Goal: Information Seeking & Learning: Learn about a topic

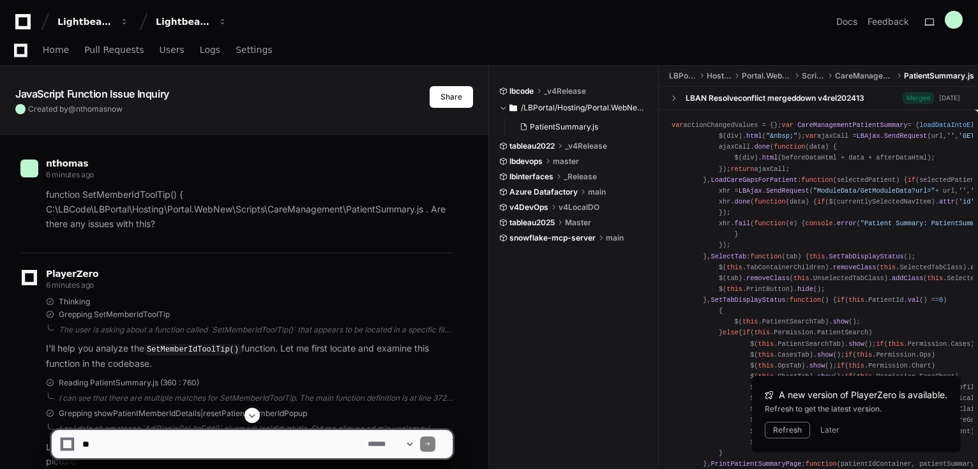
scroll to position [4302, 0]
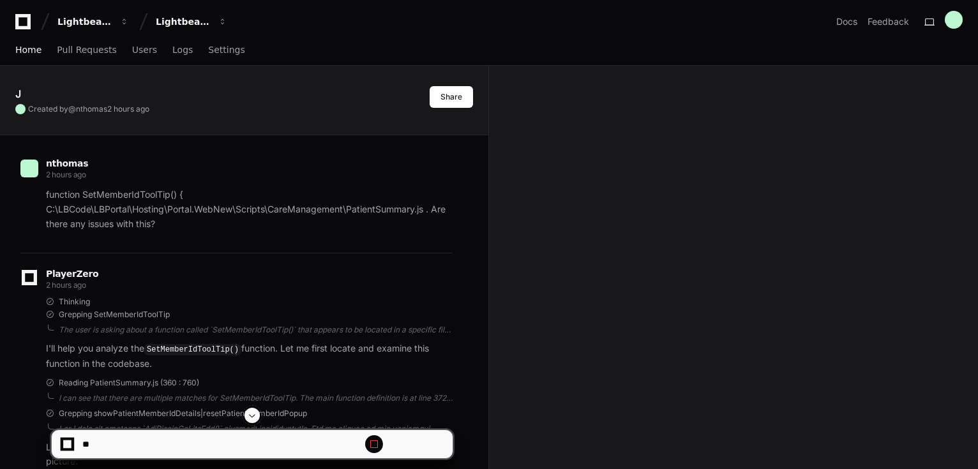
click at [23, 50] on span "Home" at bounding box center [28, 50] width 26 height 8
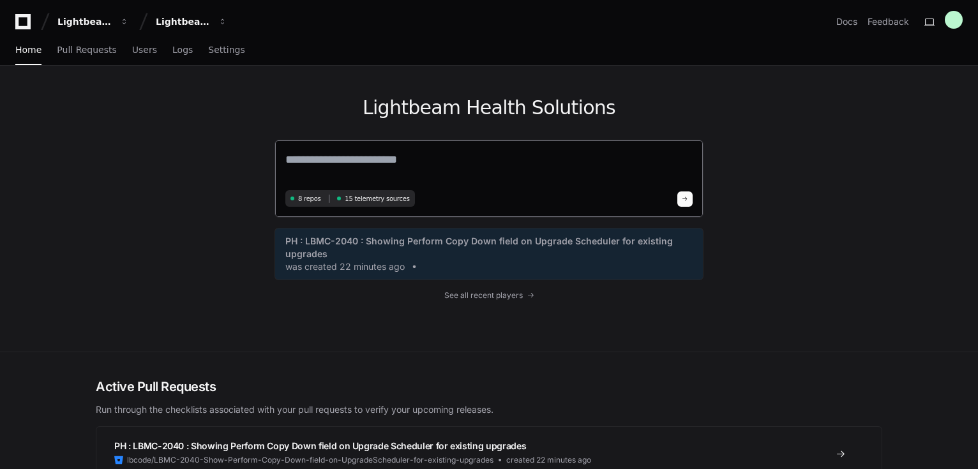
click at [386, 170] on textarea at bounding box center [488, 169] width 407 height 36
paste textarea "**********"
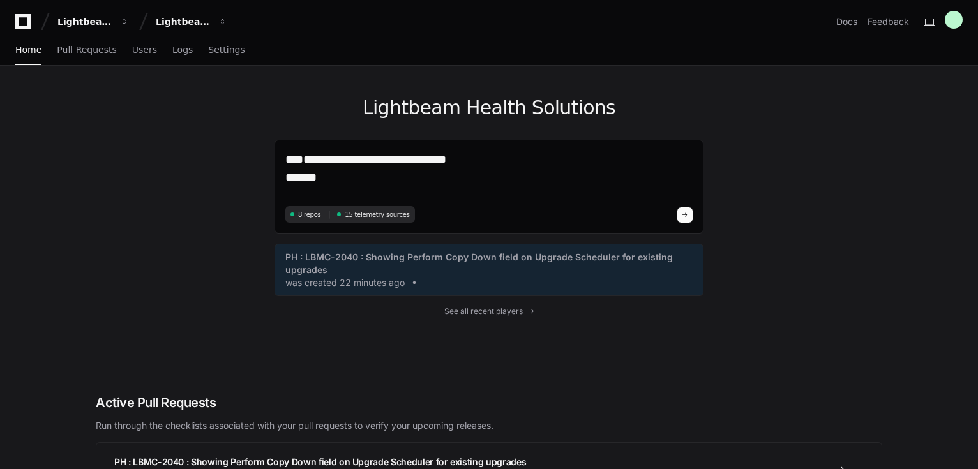
drag, startPoint x: 362, startPoint y: 181, endPoint x: 263, endPoint y: 185, distance: 99.0
click at [263, 185] on div "**********" at bounding box center [488, 217] width 817 height 302
paste textarea "**********"
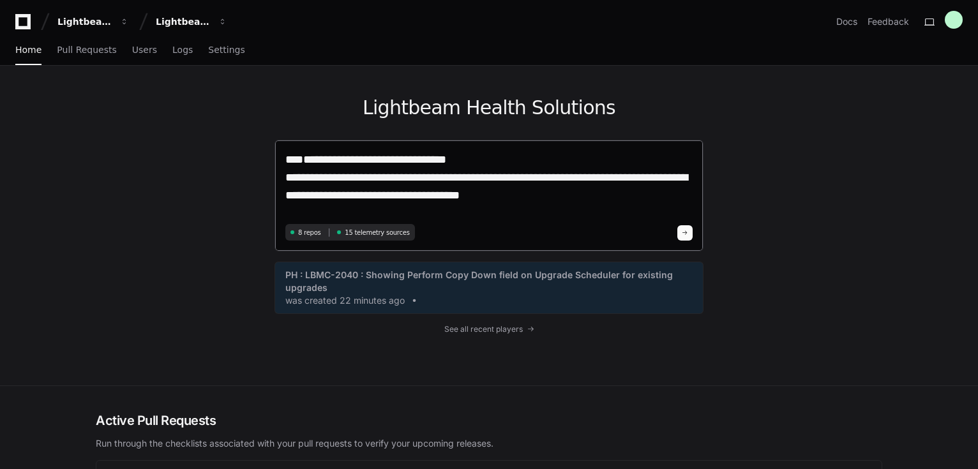
type textarea "**********"
click at [684, 232] on span at bounding box center [685, 233] width 6 height 6
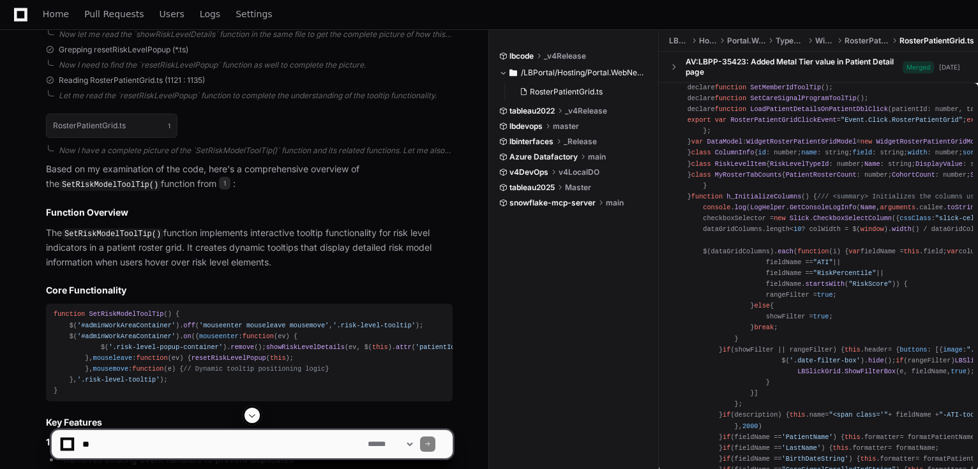
scroll to position [482, 0]
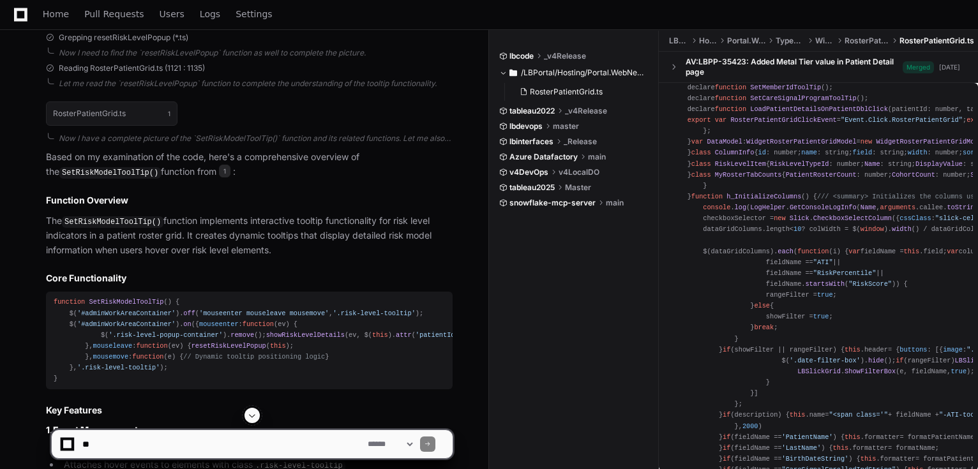
click at [140, 439] on textarea at bounding box center [222, 444] width 285 height 28
paste textarea "**********"
type textarea "**********"
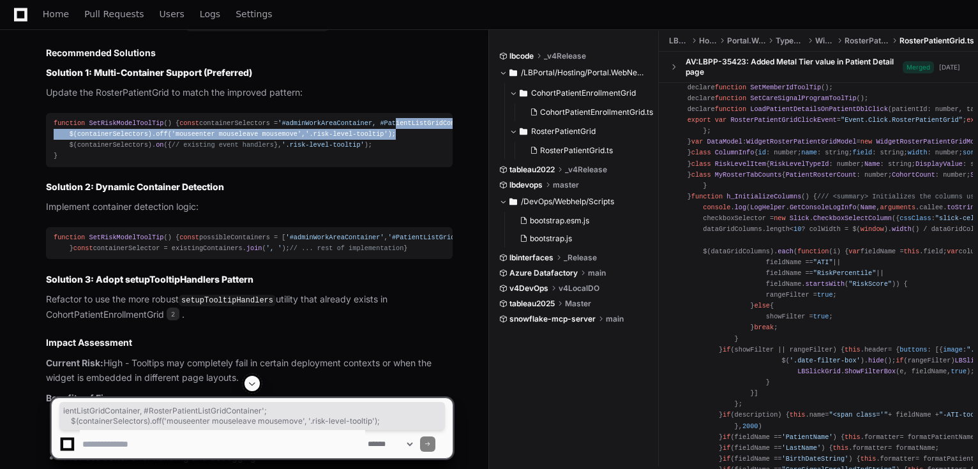
scroll to position [0, 22]
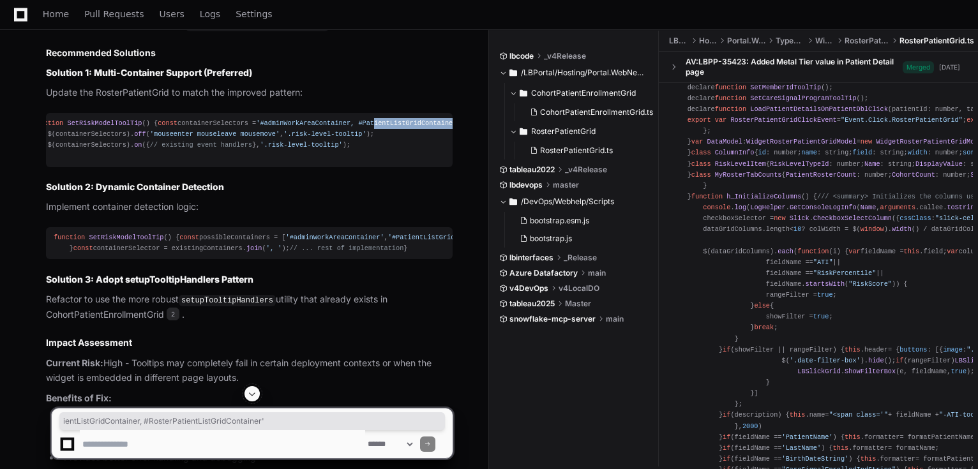
drag, startPoint x: 278, startPoint y: 266, endPoint x: 451, endPoint y: 270, distance: 173.0
click at [451, 167] on pre "function SetRiskModelToolTip ( ) { const containerSelectors = '#adminWorkAreaCo…" at bounding box center [249, 140] width 407 height 54
click at [407, 127] on span "'#adminWorkAreaContainer, #PatientListGridContainer, #RosterPatientListGridCont…" at bounding box center [423, 123] width 334 height 8
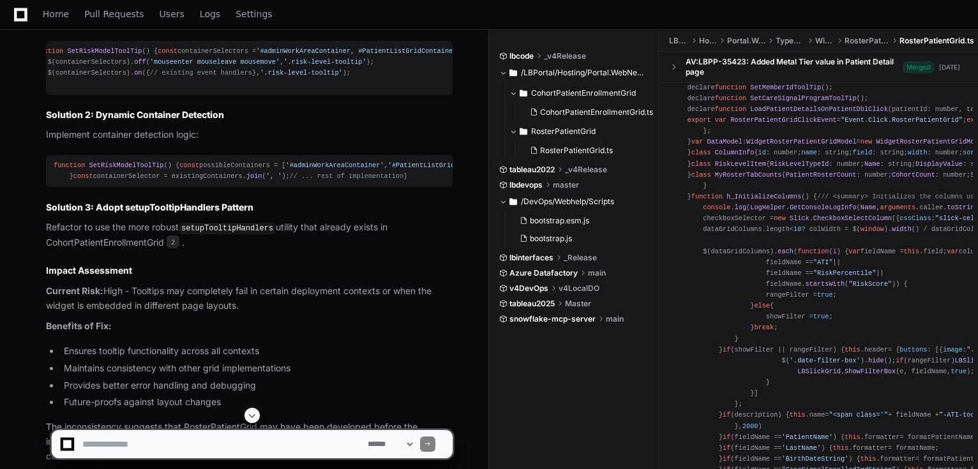
scroll to position [2664, 0]
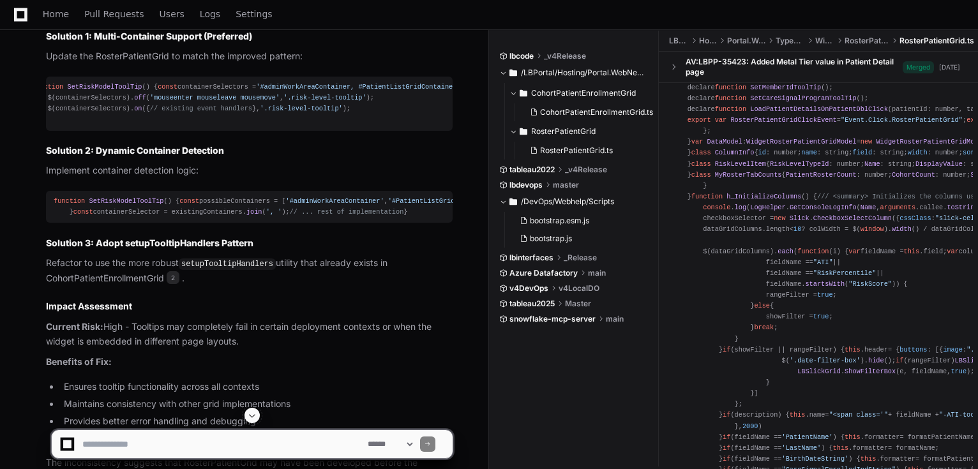
click at [256, 91] on span "'#adminWorkAreaContainer, #PatientListGridContainer, #RosterPatientListGridCont…" at bounding box center [423, 87] width 334 height 8
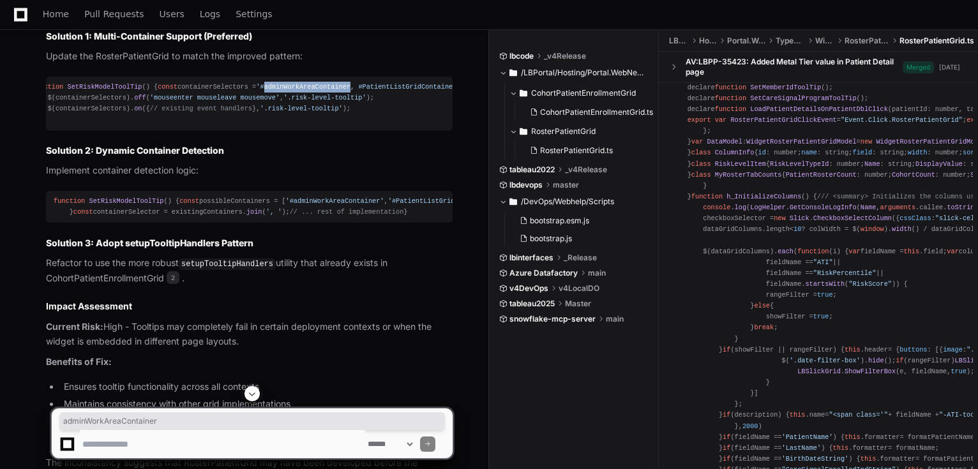
copy span "adminWorkAreaContainer"
click at [287, 91] on span "'#adminWorkAreaContainer, #PatientListGridContainer, #RosterPatientListGridCont…" at bounding box center [423, 87] width 334 height 8
copy span "PatientListGridContainer"
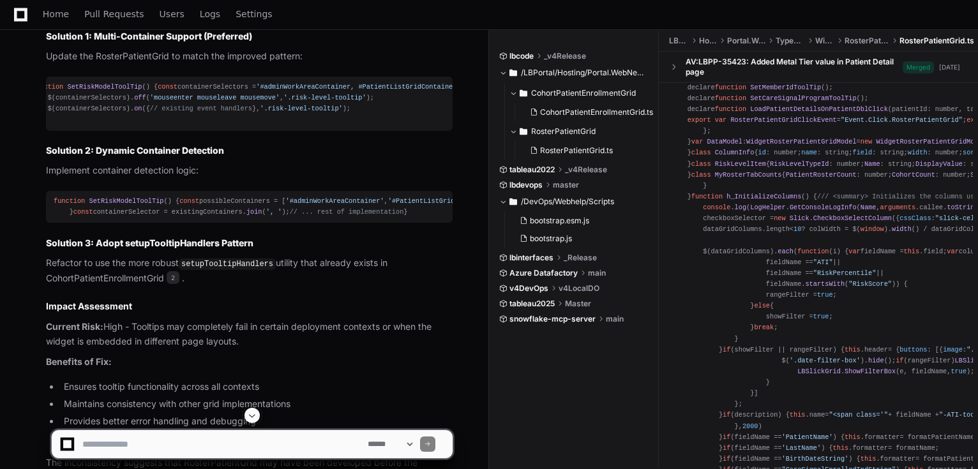
click at [379, 91] on span "'#adminWorkAreaContainer, #PatientListGridContainer, #RosterPatientListGridCont…" at bounding box center [423, 87] width 334 height 8
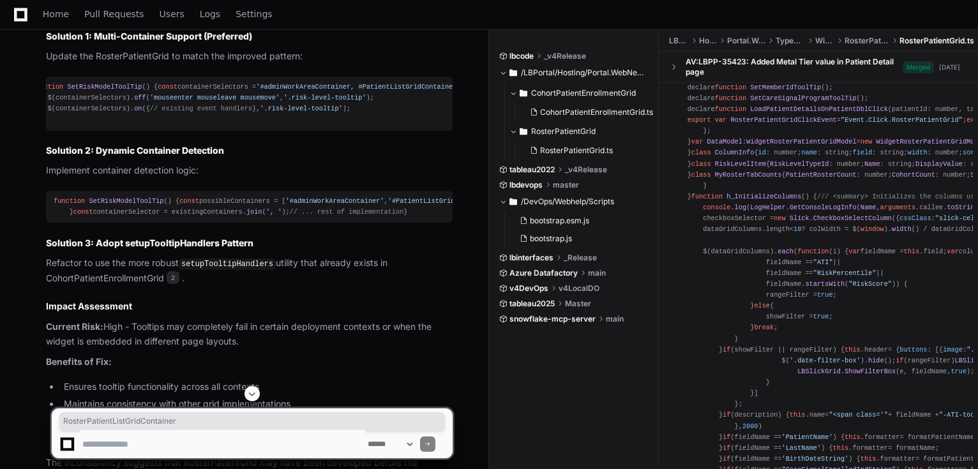
copy span "RosterPatientListGridContainer"
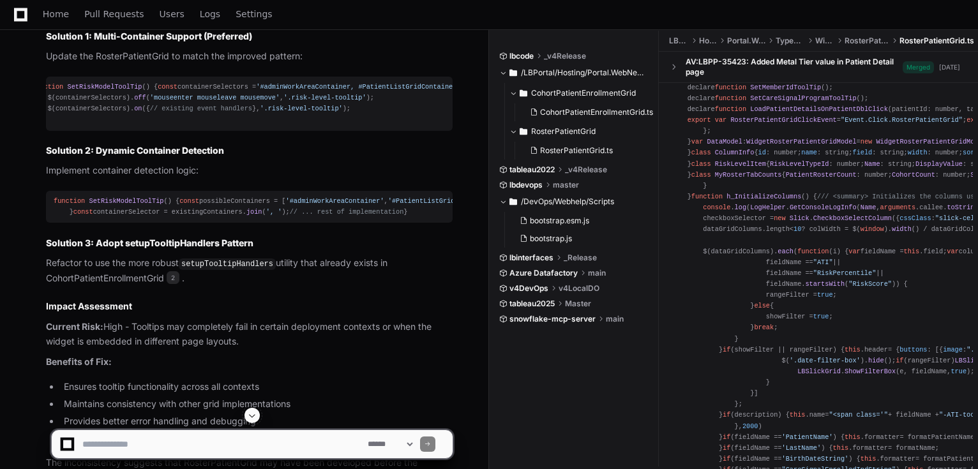
click at [306, 91] on span "'#adminWorkAreaContainer, #PatientListGridContainer, #RosterPatientListGridCont…" at bounding box center [423, 87] width 334 height 8
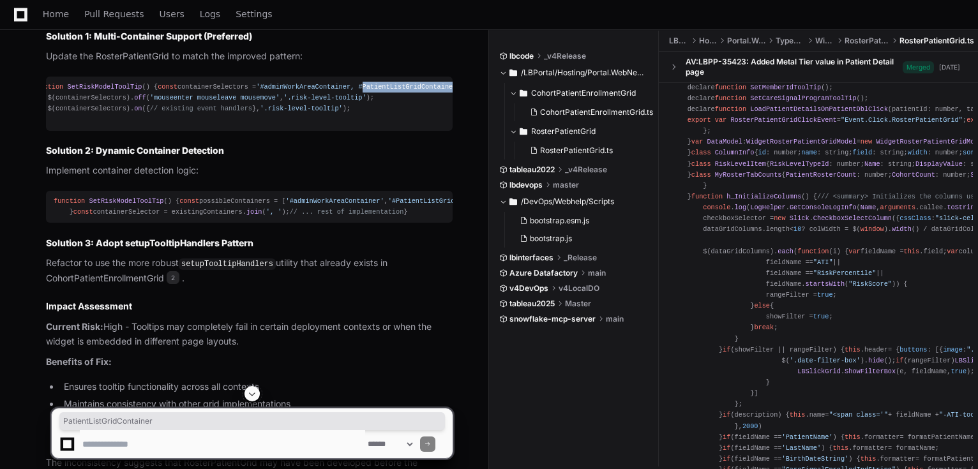
copy span "PatientListGridContainer"
click at [299, 126] on div "function SetRiskModelToolTip ( ) { const containerSelectors = '#adminWorkAreaCo…" at bounding box center [227, 104] width 391 height 44
drag, startPoint x: 253, startPoint y: 233, endPoint x: 449, endPoint y: 232, distance: 196.6
click at [449, 91] on span "'#adminWorkAreaContainer, #PatientListGridContainer, #RosterPatientListGridCont…" at bounding box center [423, 87] width 334 height 8
copy span "#PatientListGridContainer, #RosterPatientListGridContainer'"
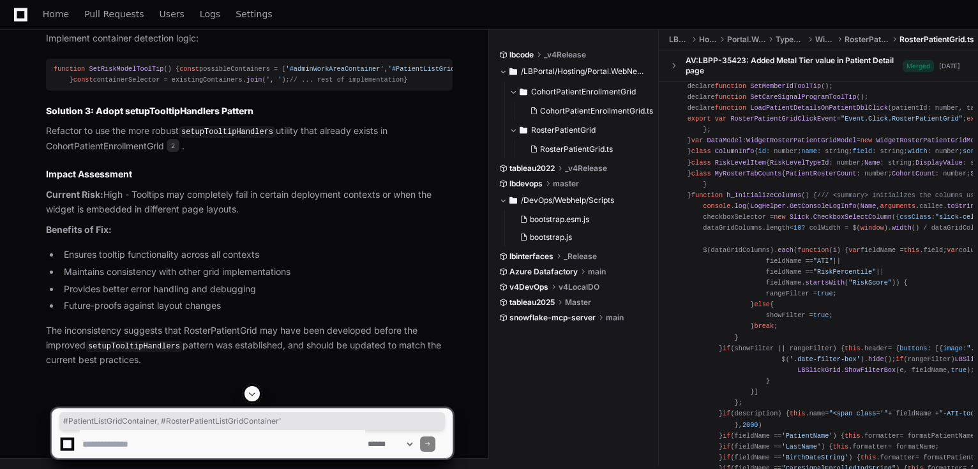
scroll to position [2817, 0]
click at [135, 442] on textarea at bounding box center [222, 444] width 285 height 28
type textarea "**********"
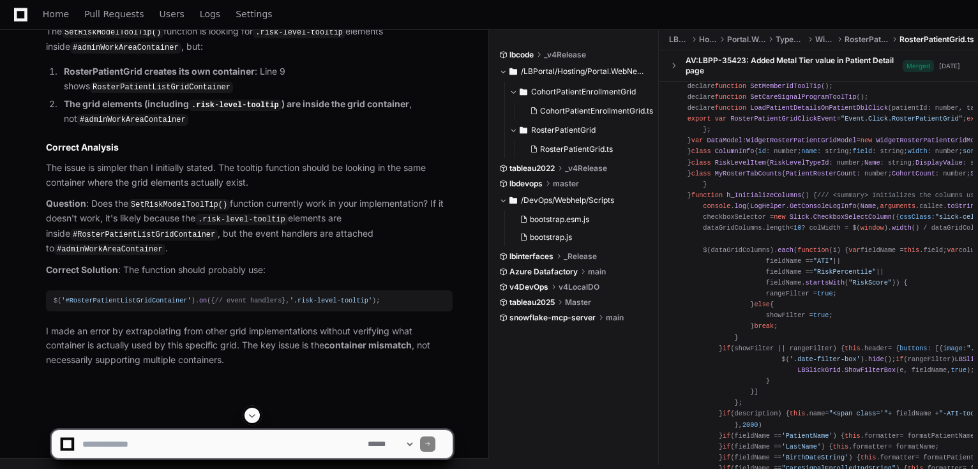
scroll to position [4065, 0]
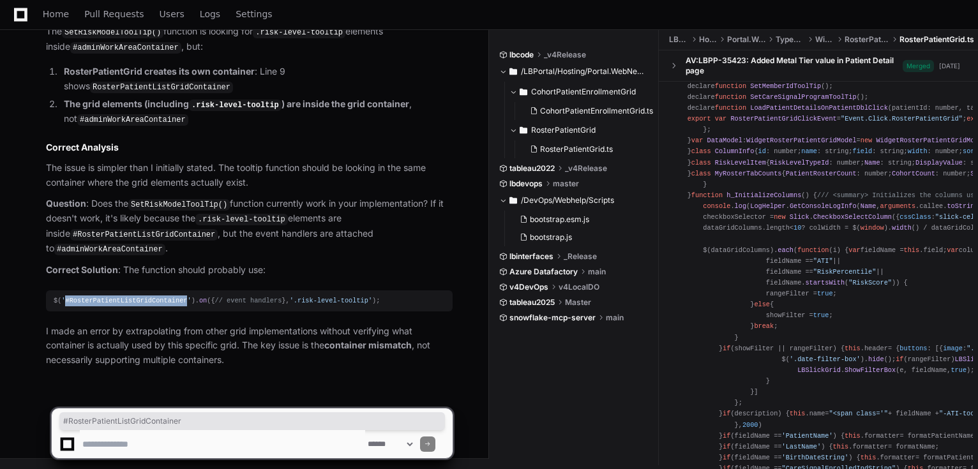
drag, startPoint x: 64, startPoint y: 280, endPoint x: 177, endPoint y: 278, distance: 113.6
click at [177, 297] on span "'#RosterPatientListGridContainer'" at bounding box center [126, 301] width 130 height 8
copy span "#RosterPatientListGridContainer"
drag, startPoint x: 104, startPoint y: 448, endPoint x: 94, endPoint y: 423, distance: 26.7
click at [104, 446] on textarea at bounding box center [222, 444] width 285 height 28
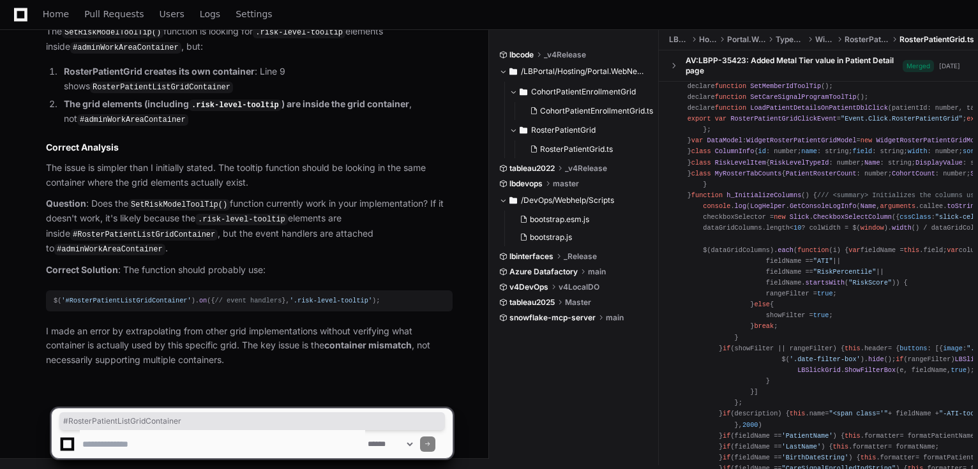
drag, startPoint x: 135, startPoint y: 421, endPoint x: 98, endPoint y: 411, distance: 38.9
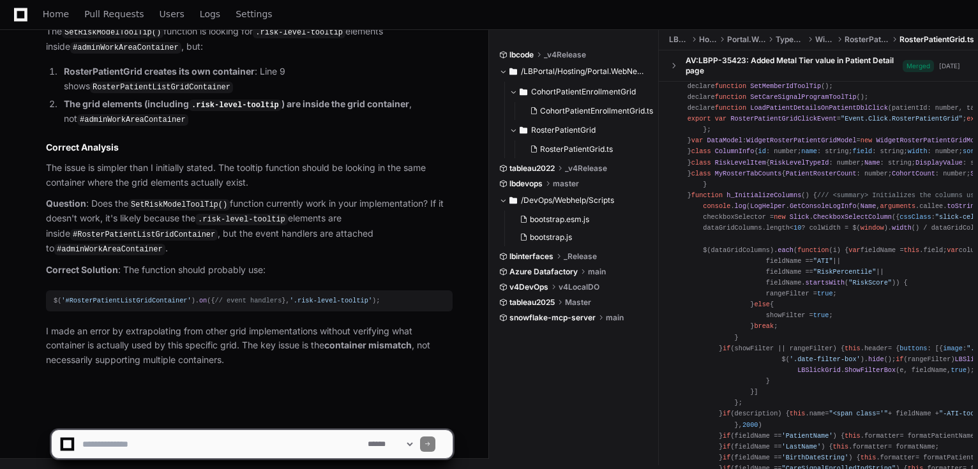
click at [260, 430] on textarea at bounding box center [222, 444] width 285 height 28
type textarea "**********"
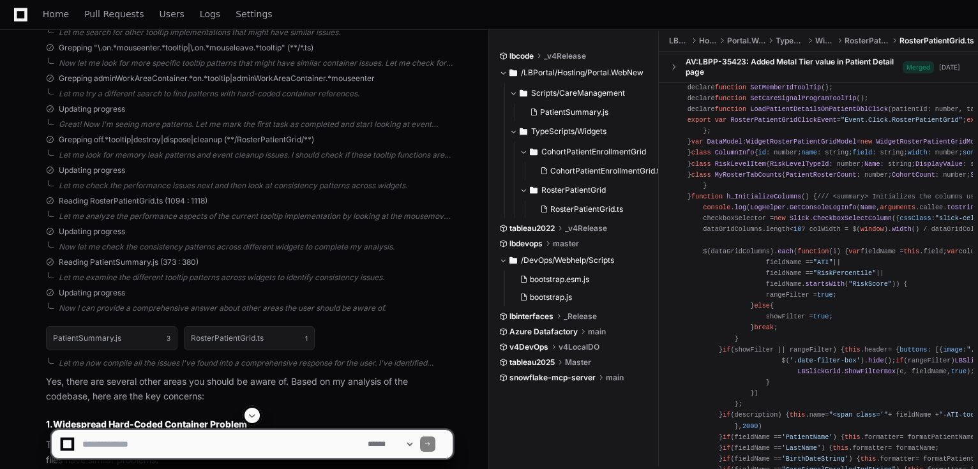
scroll to position [4351, 0]
click at [216, 442] on textarea at bounding box center [222, 444] width 285 height 28
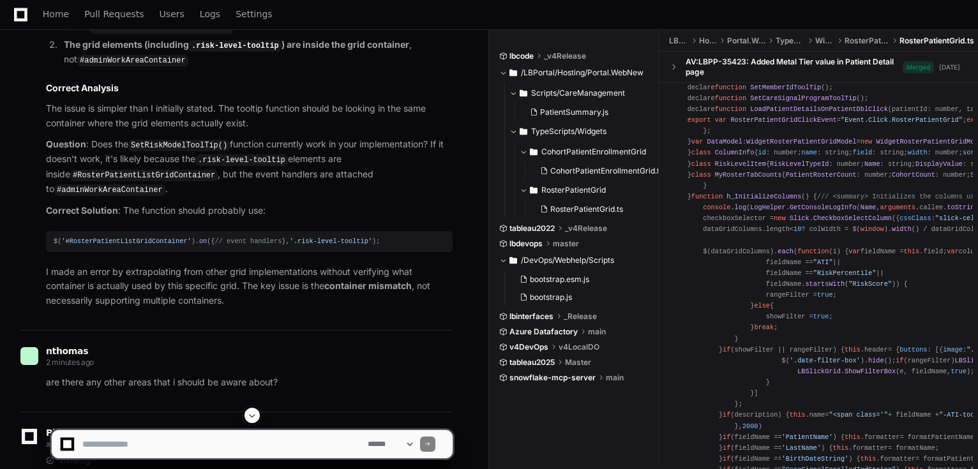
scroll to position [3793, 0]
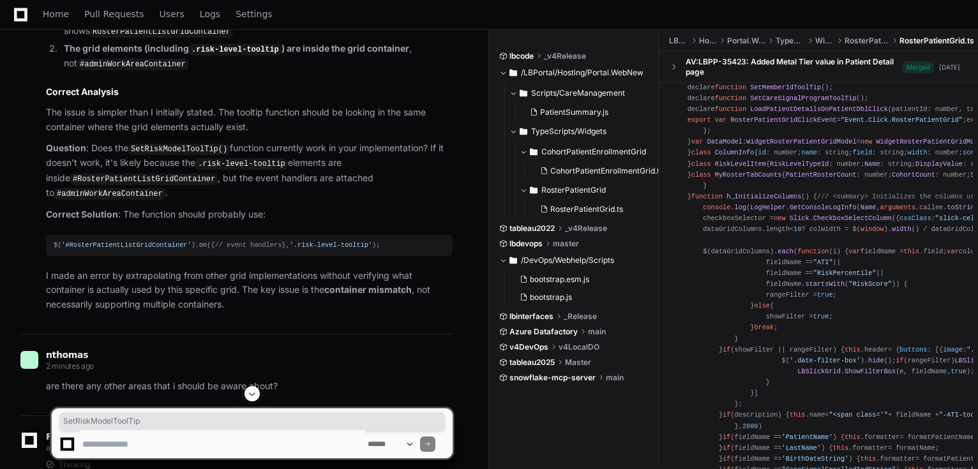
click at [130, 431] on textarea at bounding box center [222, 444] width 285 height 28
type textarea "**********"
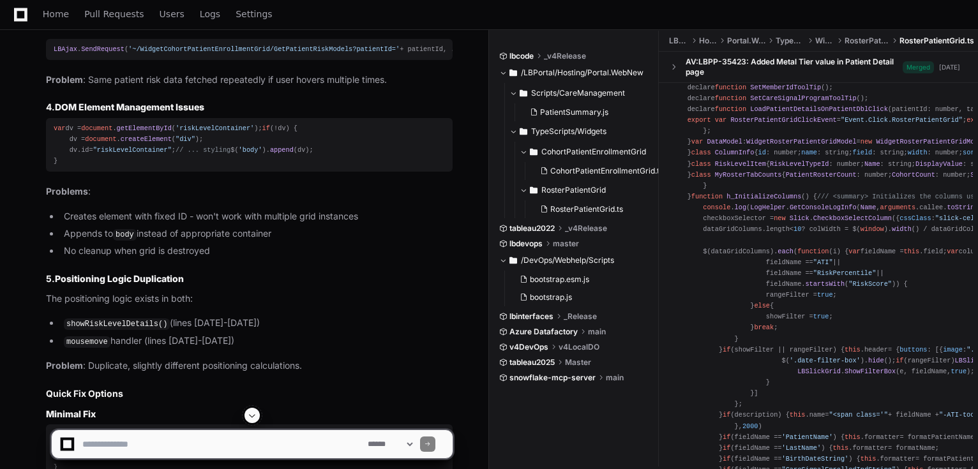
scroll to position [6730, 0]
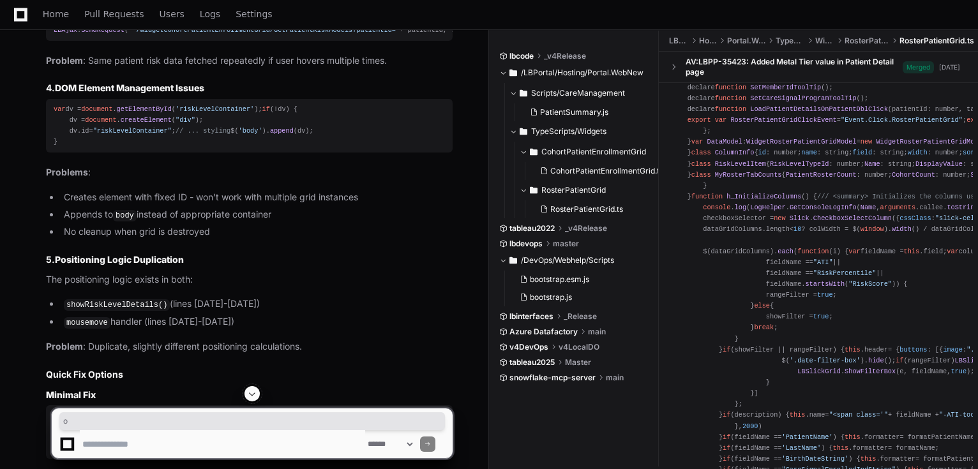
click at [100, 439] on textarea at bounding box center [222, 444] width 285 height 28
type textarea "*"
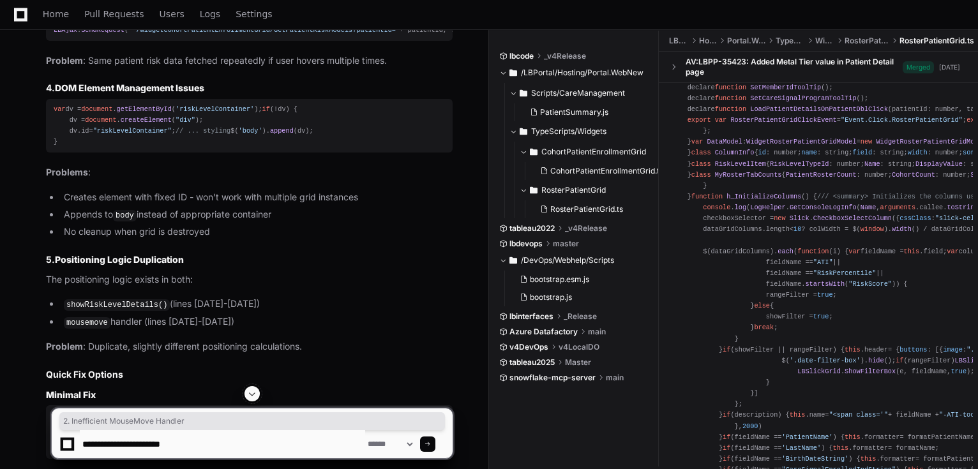
type textarea "**********"
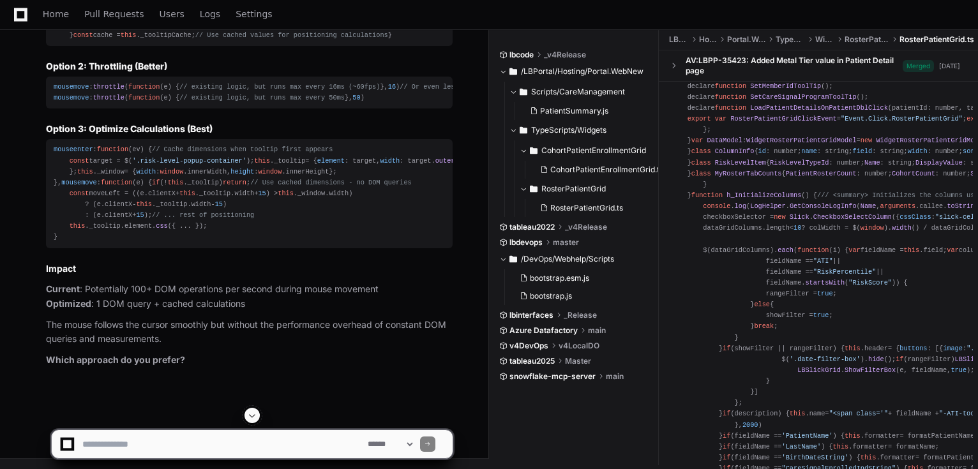
scroll to position [8326, 0]
click at [305, 28] on span "'.risk-level-popup-container'" at bounding box center [362, 24] width 114 height 8
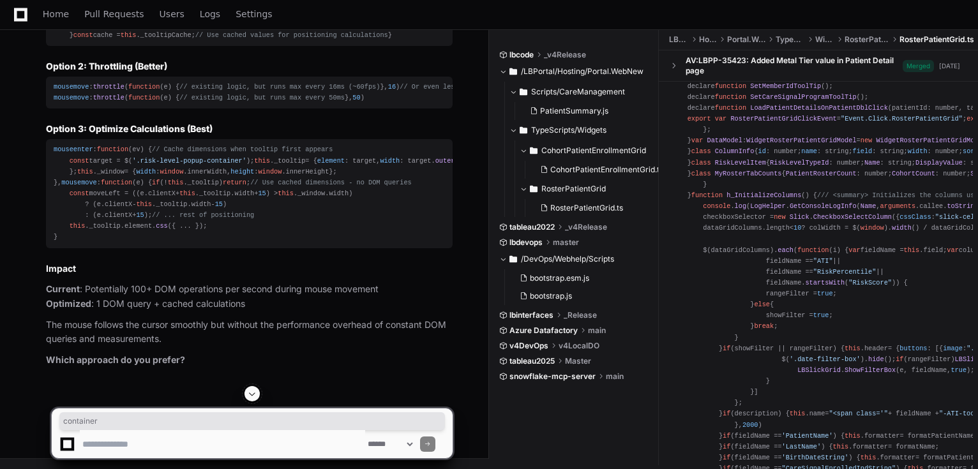
click at [305, 28] on span "'.risk-level-popup-container'" at bounding box center [362, 24] width 114 height 8
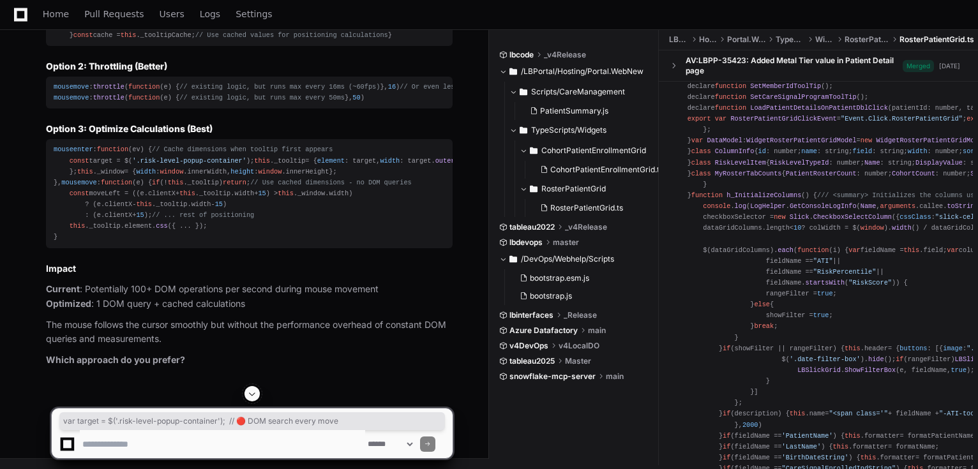
copy div "var target = $( '.risk-level-popup-container' ); // 🔴 DOM search every move"
drag, startPoint x: 126, startPoint y: 214, endPoint x: 223, endPoint y: 215, distance: 97.7
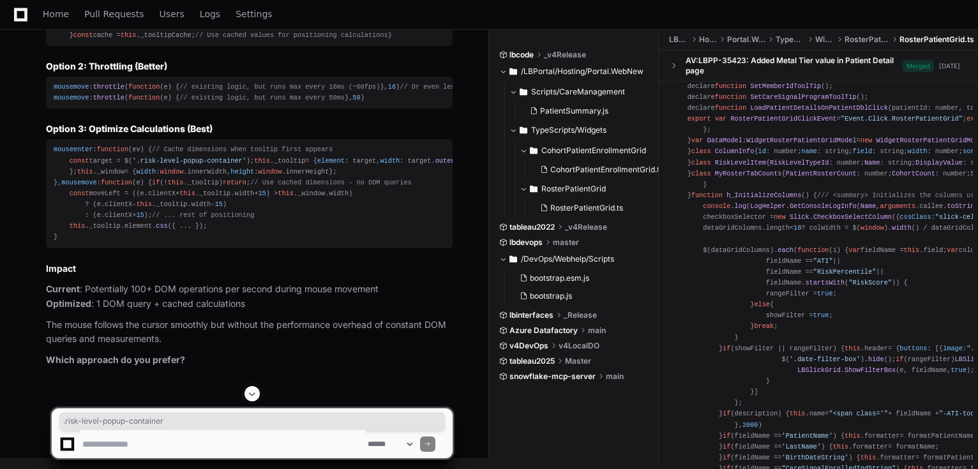
copy span ".risk-level-popup-container"
click at [129, 9] on strong "Option 1: Cache References (Simple)" at bounding box center [125, 3] width 158 height 11
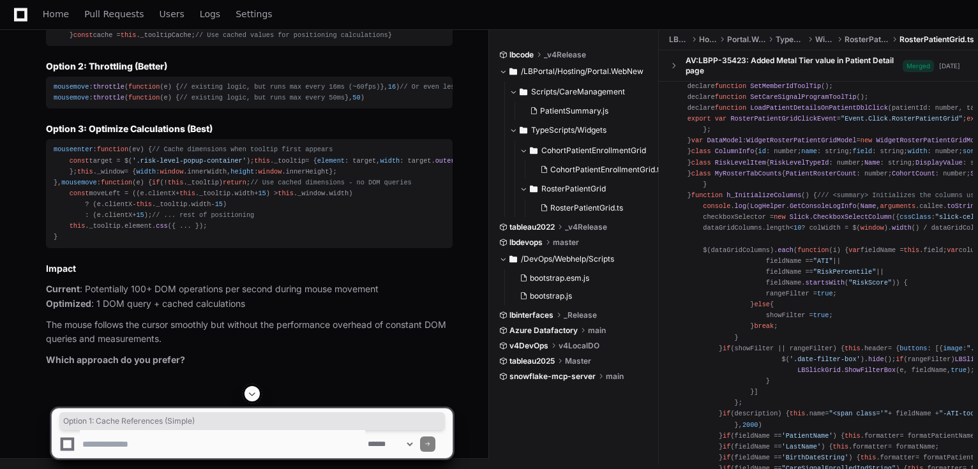
scroll to position [8479, 0]
click at [110, 101] on span "throttle" at bounding box center [108, 98] width 31 height 8
click at [112, 101] on span "throttle" at bounding box center [108, 98] width 31 height 8
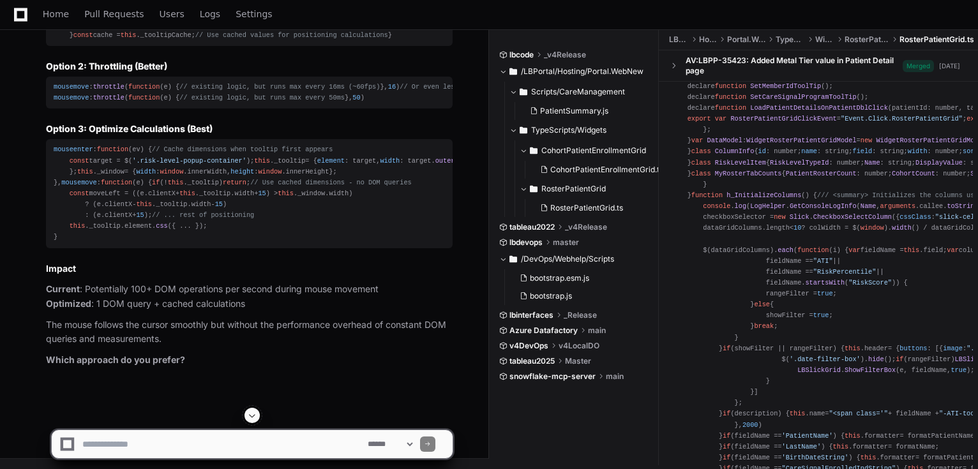
click at [112, 103] on div "mousemove : throttle ( function ( e ) { // existing logic, but runs max every 1…" at bounding box center [249, 93] width 391 height 22
click at [113, 101] on span "throttle" at bounding box center [108, 98] width 31 height 8
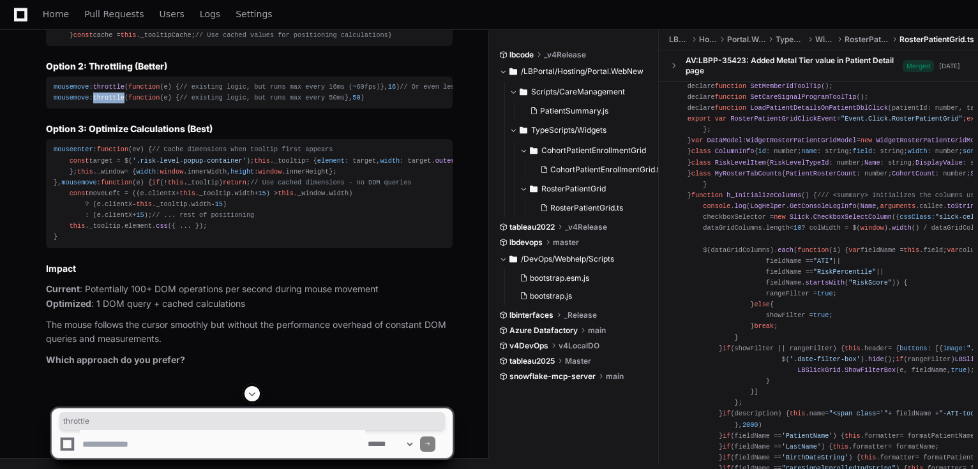
copy span "throttle"
click at [107, 101] on span "throttle" at bounding box center [108, 98] width 31 height 8
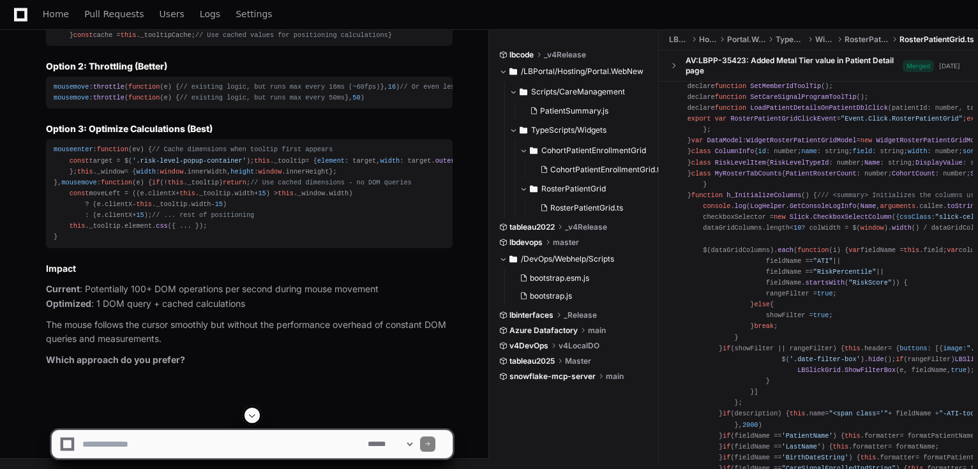
scroll to position [8683, 0]
click at [320, 437] on textarea at bounding box center [222, 444] width 285 height 28
click at [296, 437] on textarea at bounding box center [222, 444] width 285 height 28
click at [337, 443] on textarea at bounding box center [222, 444] width 285 height 28
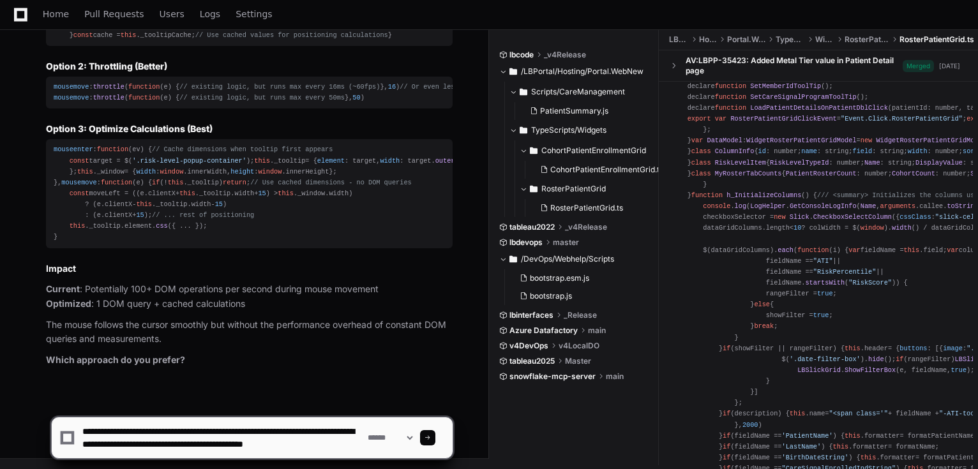
scroll to position [4, 0]
type textarea "**********"
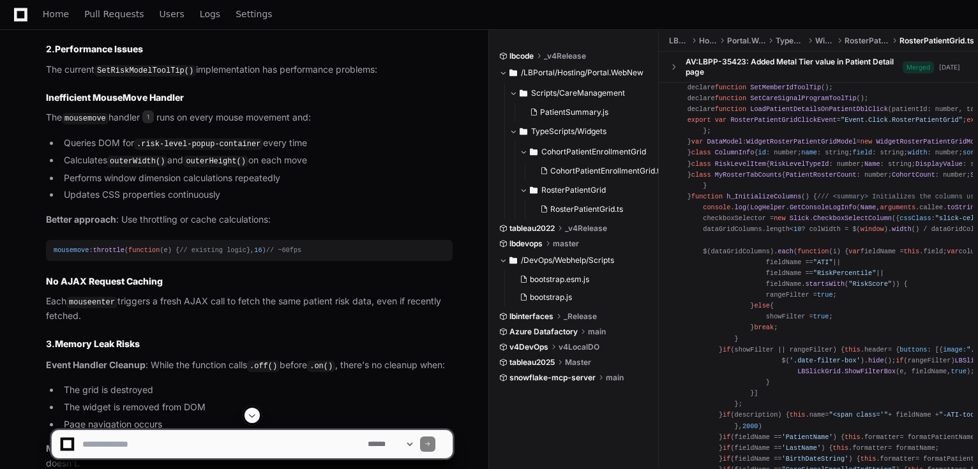
scroll to position [4835, 0]
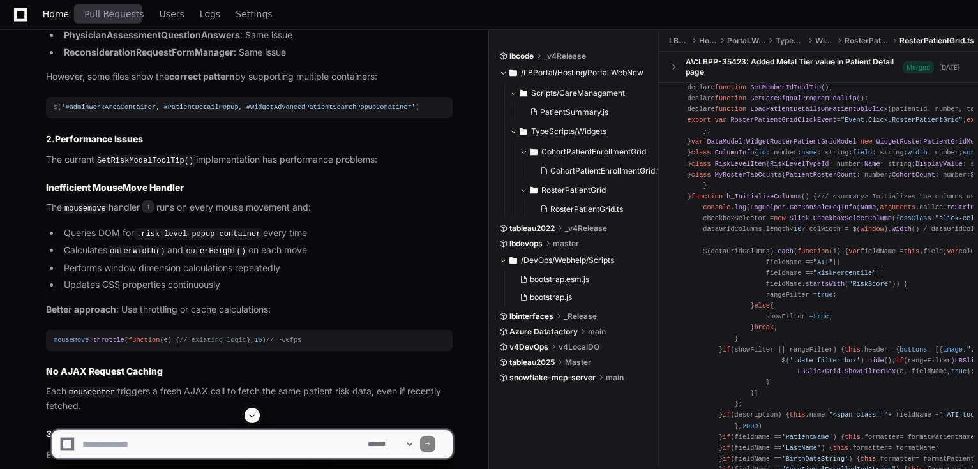
click at [61, 20] on link "Home" at bounding box center [56, 14] width 26 height 29
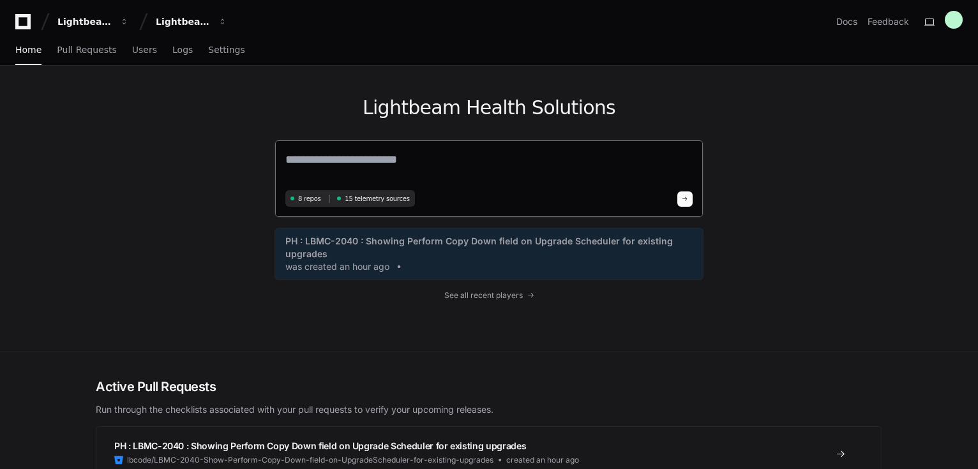
click at [458, 149] on div "8 repos 15 telemetry sources" at bounding box center [488, 179] width 429 height 78
click at [451, 152] on textarea at bounding box center [488, 169] width 407 height 36
paste textarea "**********"
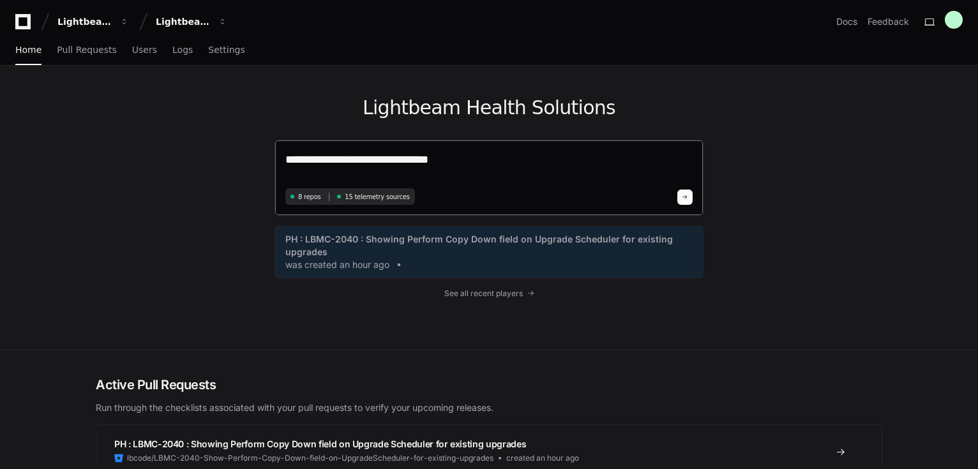
click at [488, 169] on textarea "**********" at bounding box center [488, 168] width 407 height 34
paste textarea "**********"
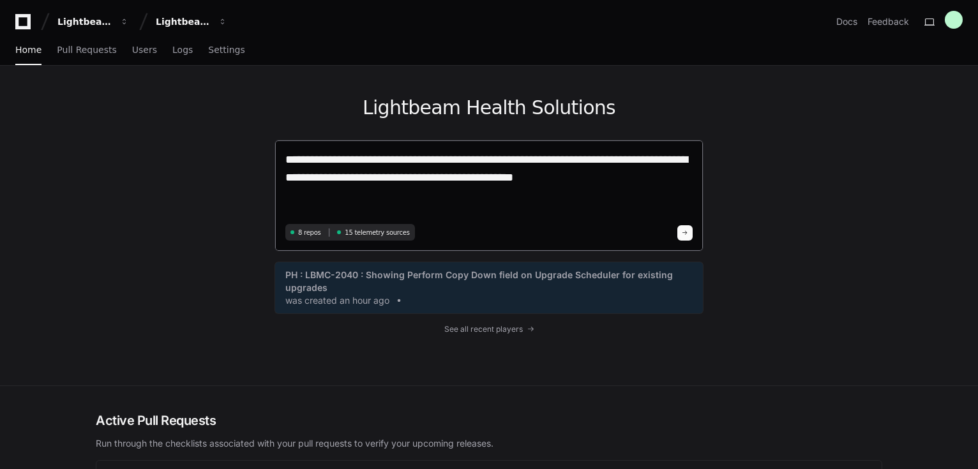
click at [470, 208] on textarea "**********" at bounding box center [488, 186] width 407 height 70
paste textarea "**********"
type textarea "**********"
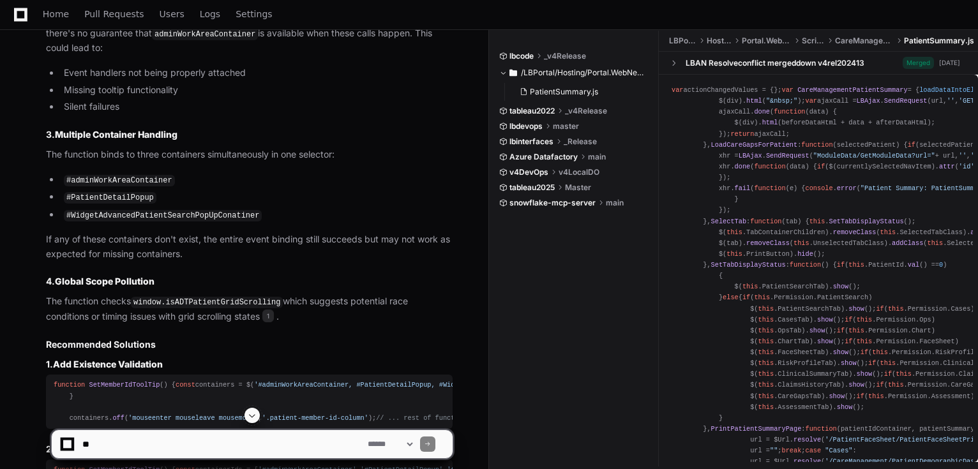
scroll to position [812, 0]
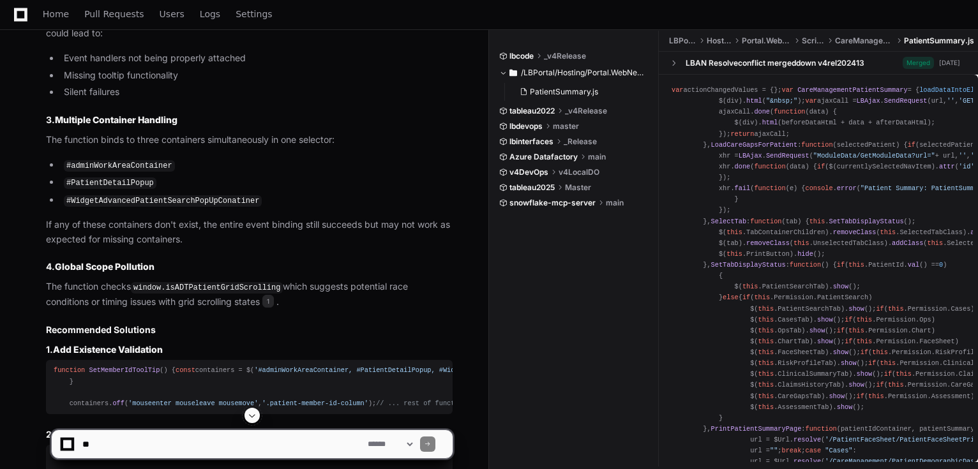
click at [200, 440] on textarea at bounding box center [222, 444] width 285 height 28
click at [201, 434] on textarea at bounding box center [222, 444] width 285 height 28
paste textarea "**********"
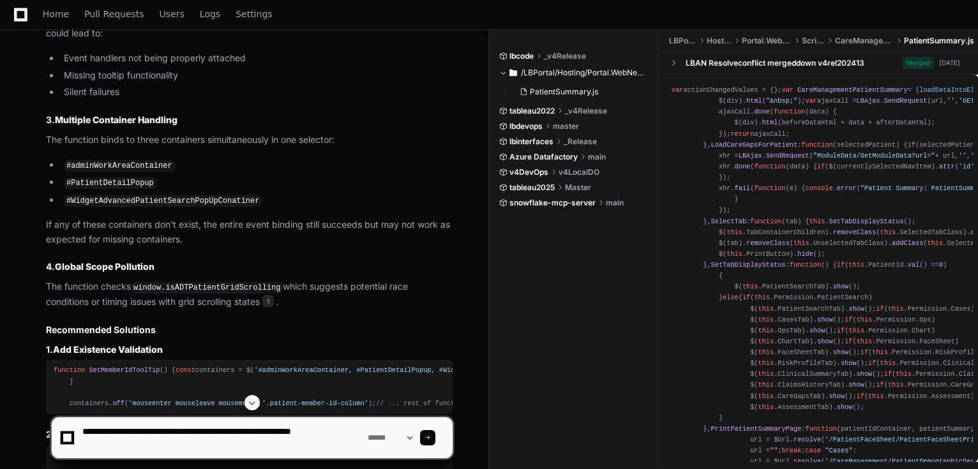
type textarea "**********"
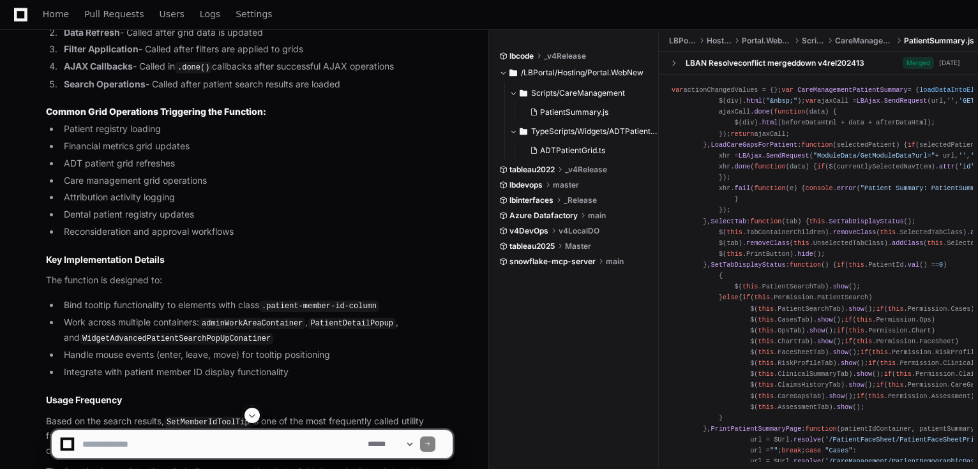
scroll to position [2918, 0]
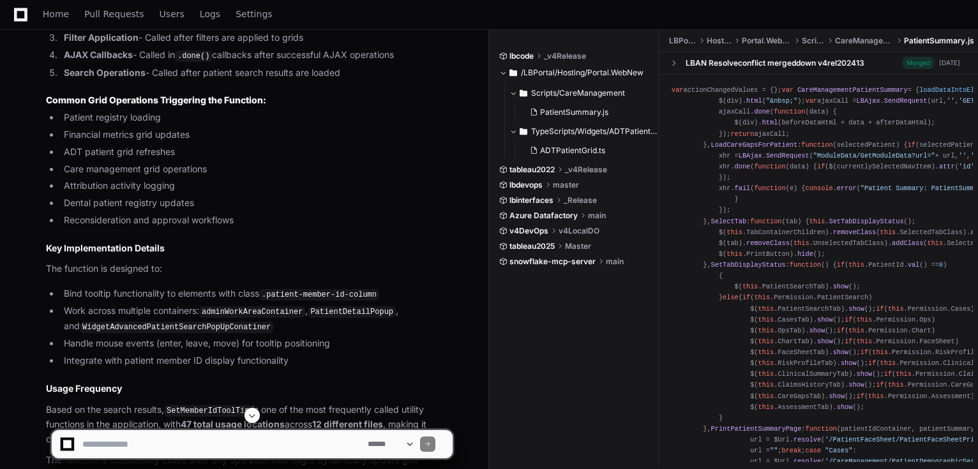
click at [228, 80] on li "Search Operations - Called after patient search results are loaded" at bounding box center [256, 73] width 393 height 15
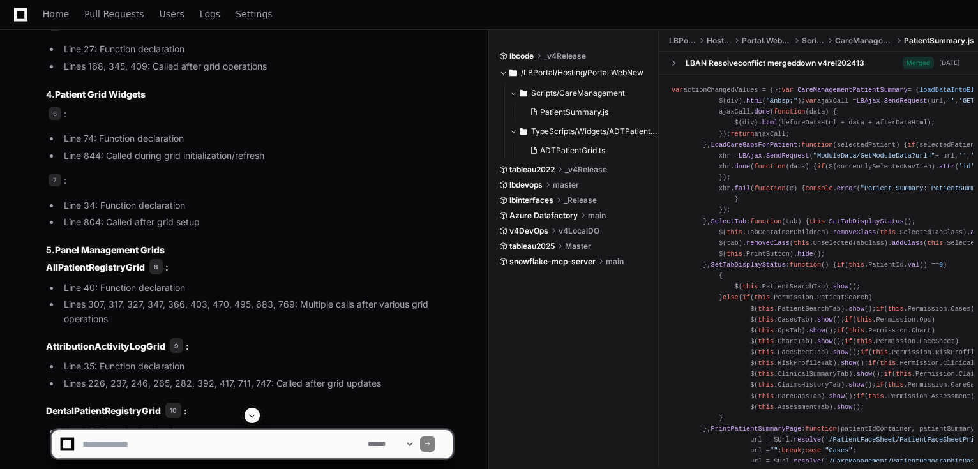
scroll to position [2408, 0]
click at [56, 121] on span "6" at bounding box center [55, 114] width 13 height 13
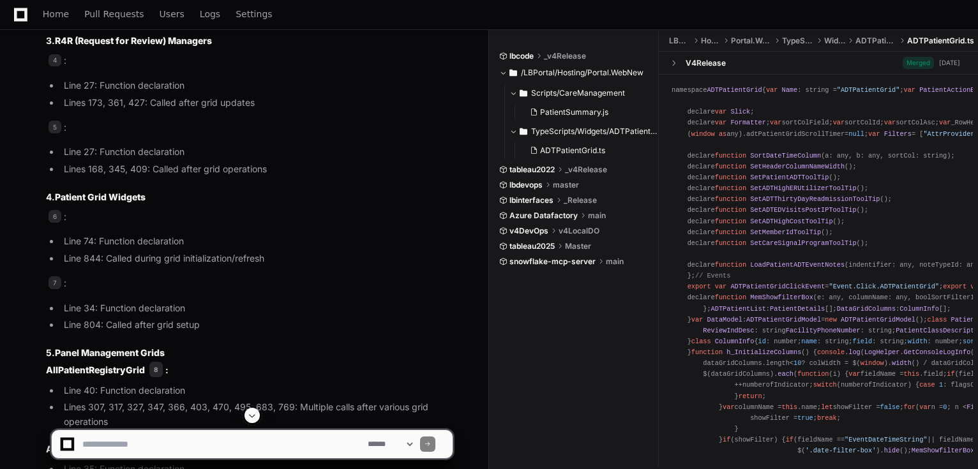
scroll to position [2101, 0]
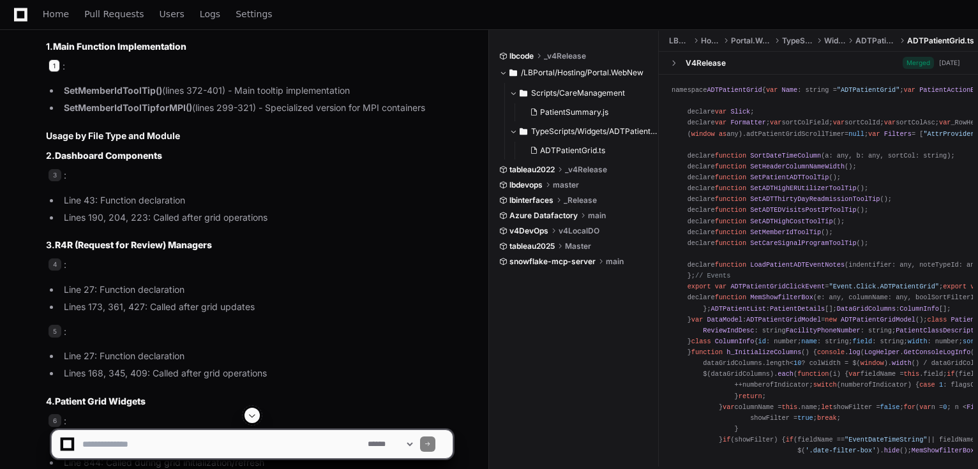
click at [51, 72] on span "1" at bounding box center [54, 65] width 11 height 13
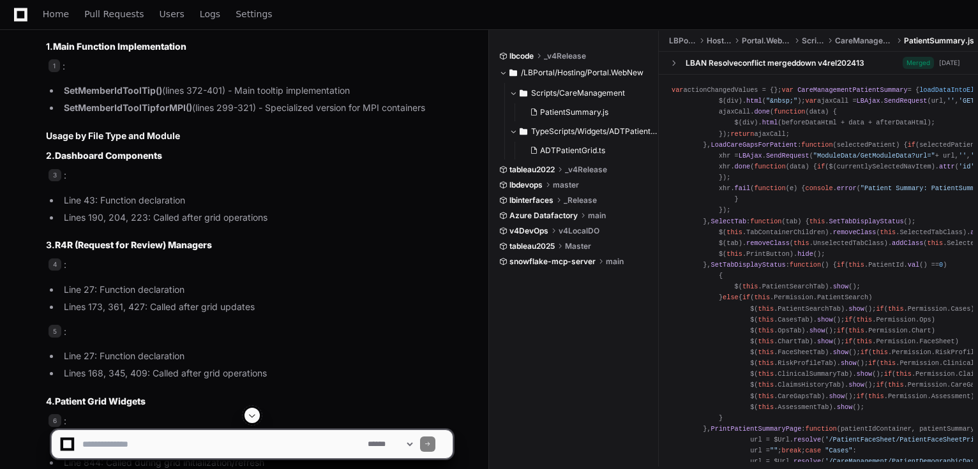
click at [158, 96] on strong "SetMemberIdToolTip()" at bounding box center [113, 90] width 98 height 11
click at [46, 162] on h3 "2. Dashboard Components" at bounding box center [249, 155] width 407 height 13
click at [54, 182] on span "3" at bounding box center [55, 175] width 13 height 13
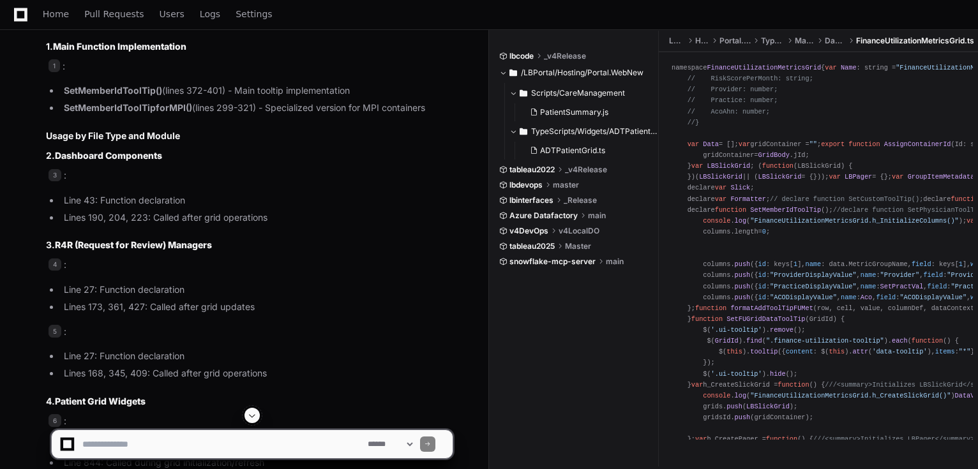
click at [897, 40] on span "FinanceUtilizationMetricsGrid.ts" at bounding box center [915, 41] width 118 height 10
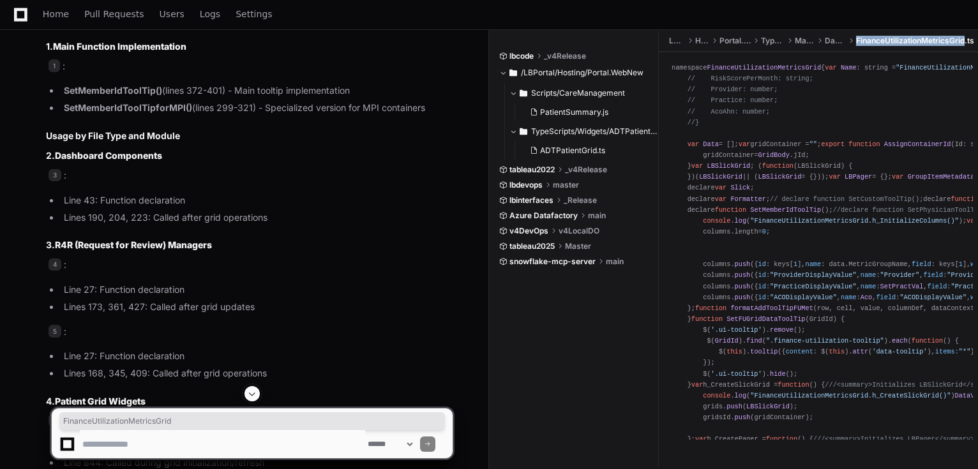
copy span "FinanceUtilizationMetricsGrid"
click at [124, 208] on li "Line 43: Function declaration" at bounding box center [256, 200] width 393 height 15
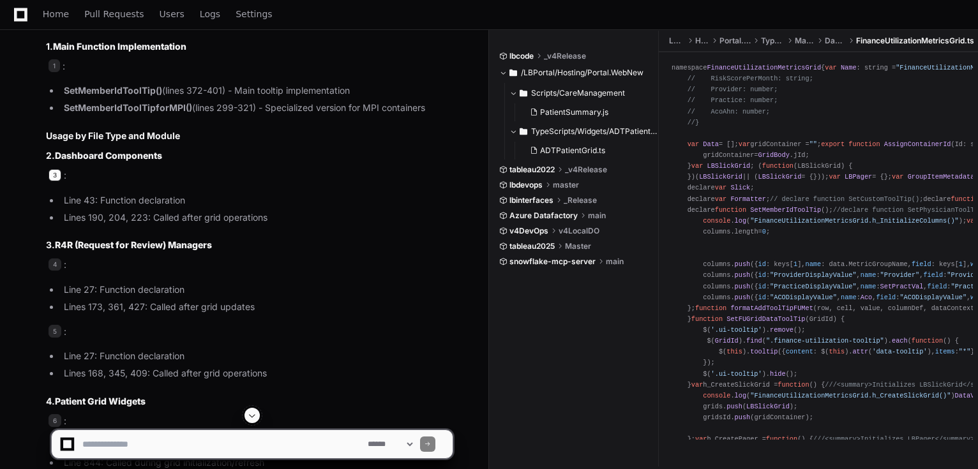
click at [56, 182] on span "3" at bounding box center [55, 175] width 13 height 13
click at [112, 96] on strong "SetMemberIdToolTip()" at bounding box center [113, 90] width 98 height 11
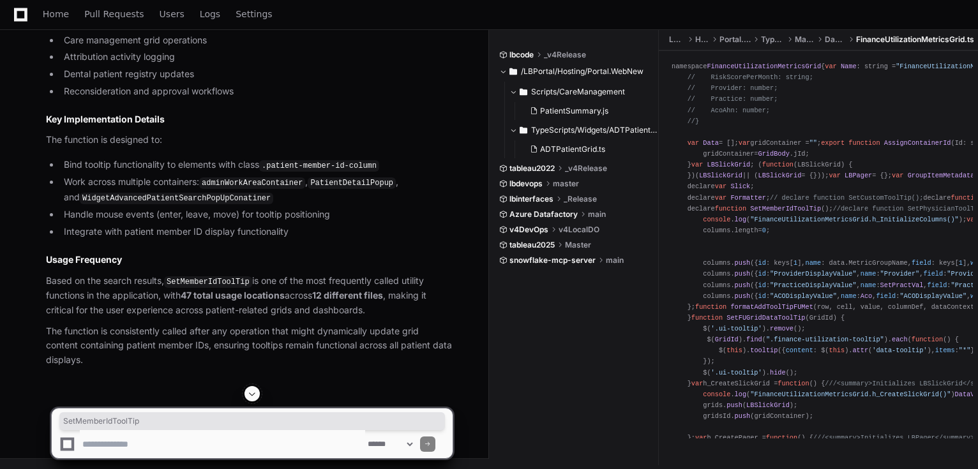
scroll to position [3174, 0]
click at [290, 439] on textarea at bounding box center [222, 444] width 285 height 28
